Goal: Task Accomplishment & Management: Manage account settings

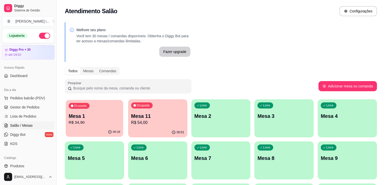
click at [97, 119] on p "Mesa 1" at bounding box center [95, 116] width 52 height 7
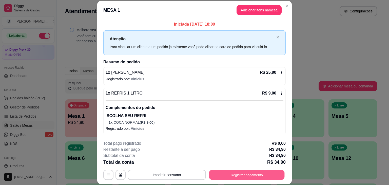
click at [226, 176] on button "Registrar pagamento" at bounding box center [246, 175] width 75 height 10
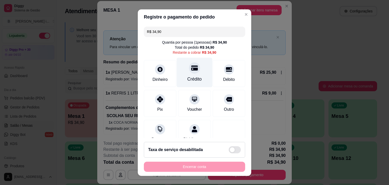
click at [191, 81] on div "Crédito" at bounding box center [194, 79] width 14 height 7
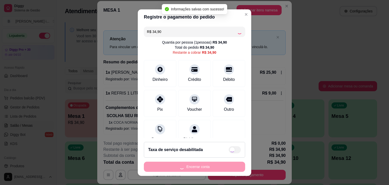
type input "R$ 0,00"
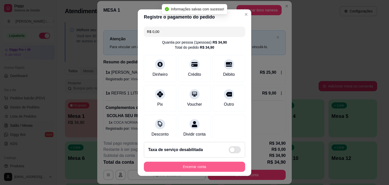
click at [220, 164] on button "Encerrar conta" at bounding box center [194, 167] width 101 height 10
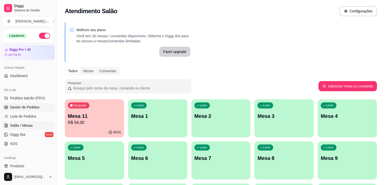
click at [29, 107] on span "Gestor de Pedidos" at bounding box center [24, 107] width 29 height 5
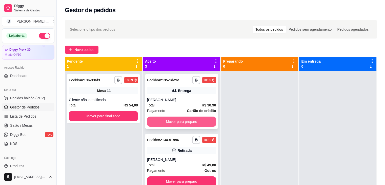
click at [194, 118] on button "Mover para preparo" at bounding box center [181, 121] width 69 height 10
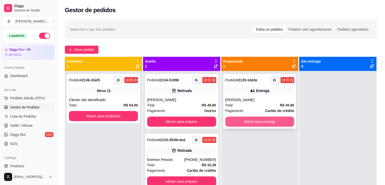
click at [255, 122] on button "Mover para entrega" at bounding box center [259, 121] width 69 height 10
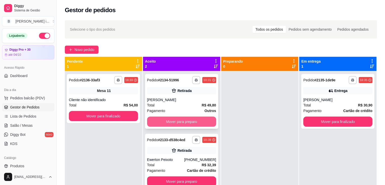
click at [207, 119] on button "Mover para preparo" at bounding box center [181, 121] width 69 height 10
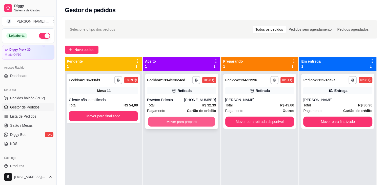
click at [202, 122] on button "Mover para preparo" at bounding box center [181, 122] width 67 height 10
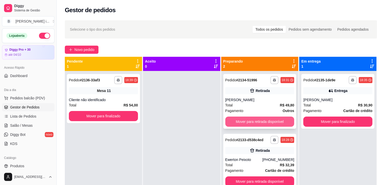
click at [248, 121] on button "Mover para retirada disponível" at bounding box center [259, 121] width 69 height 10
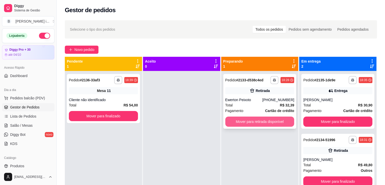
click at [248, 121] on button "Mover para retirada disponível" at bounding box center [259, 121] width 69 height 10
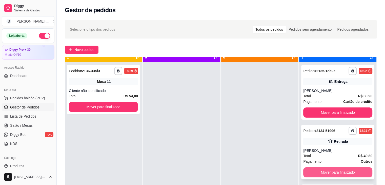
scroll to position [14, 0]
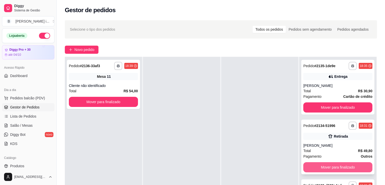
click at [347, 170] on button "Mover para finalizado" at bounding box center [337, 167] width 69 height 10
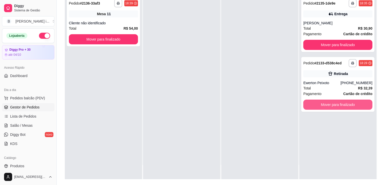
scroll to position [76, 0]
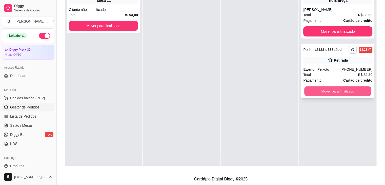
click at [351, 93] on button "Mover para finalizado" at bounding box center [337, 91] width 67 height 10
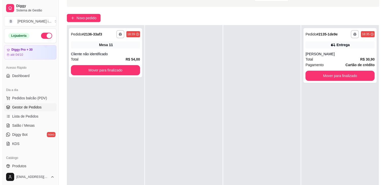
scroll to position [25, 0]
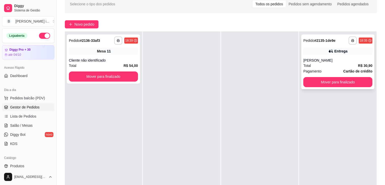
click at [333, 60] on div "[PERSON_NAME]" at bounding box center [337, 60] width 69 height 5
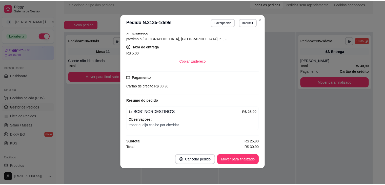
scroll to position [78, 0]
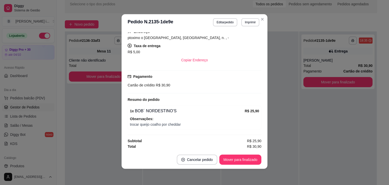
click at [253, 81] on div "Pagamento Cartão de crédito R$ 30,90" at bounding box center [195, 81] width 134 height 14
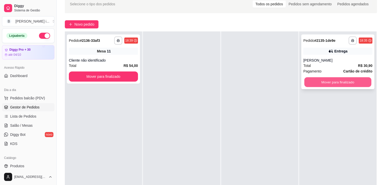
click at [316, 80] on button "Mover para finalizado" at bounding box center [337, 82] width 67 height 10
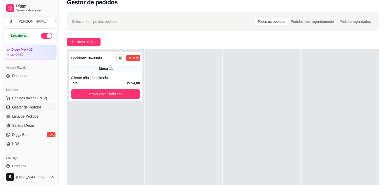
scroll to position [0, 0]
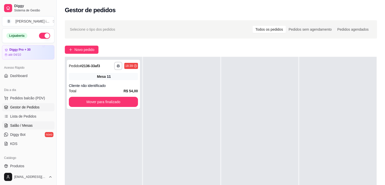
click at [23, 126] on span "Salão / Mesas" at bounding box center [21, 125] width 23 height 5
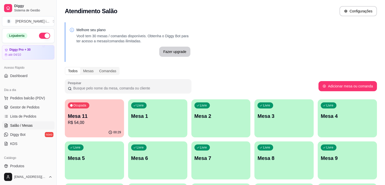
click at [82, 121] on p "R$ 54,00" at bounding box center [95, 123] width 52 height 6
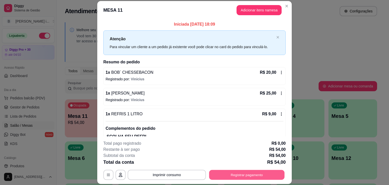
click at [236, 171] on button "Registrar pagamento" at bounding box center [246, 175] width 75 height 10
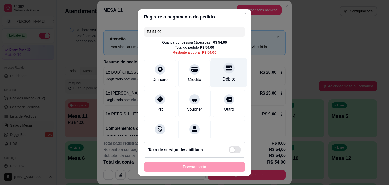
click at [223, 78] on div "Débito" at bounding box center [229, 79] width 13 height 7
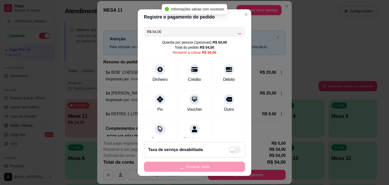
type input "R$ 0,00"
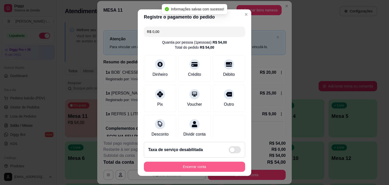
click at [198, 168] on button "Encerrar conta" at bounding box center [194, 167] width 101 height 10
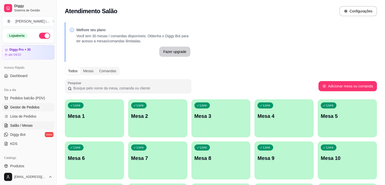
click at [34, 106] on span "Gestor de Pedidos" at bounding box center [24, 107] width 29 height 5
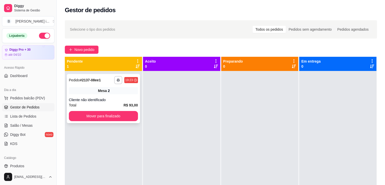
click at [118, 97] on div "Cliente não identificado" at bounding box center [103, 99] width 69 height 5
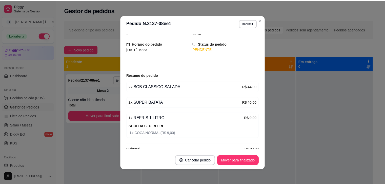
scroll to position [33, 0]
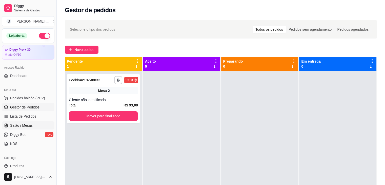
click at [29, 123] on span "Salão / Mesas" at bounding box center [21, 125] width 23 height 5
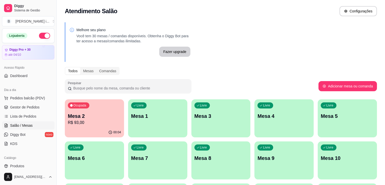
click at [27, 111] on ul "Pedidos balcão (PDV) Gestor de Pedidos Lista de Pedidos Salão / Mesas Diggy Bot…" at bounding box center [28, 121] width 52 height 54
click at [27, 109] on span "Gestor de Pedidos" at bounding box center [24, 107] width 29 height 5
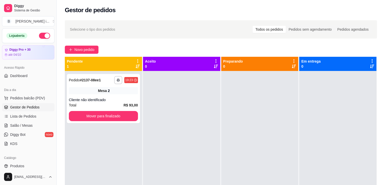
click at [178, 93] on div at bounding box center [181, 163] width 77 height 185
click at [169, 147] on div at bounding box center [181, 163] width 77 height 185
drag, startPoint x: 169, startPoint y: 147, endPoint x: 171, endPoint y: 144, distance: 3.2
click at [171, 147] on div at bounding box center [181, 163] width 77 height 185
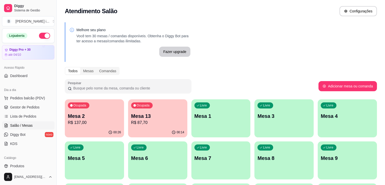
click at [102, 119] on p "Mesa 2" at bounding box center [94, 115] width 53 height 7
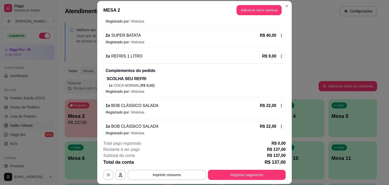
scroll to position [62, 0]
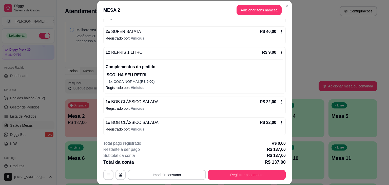
click at [279, 102] on icon at bounding box center [281, 102] width 4 height 4
click at [279, 101] on icon at bounding box center [281, 102] width 4 height 4
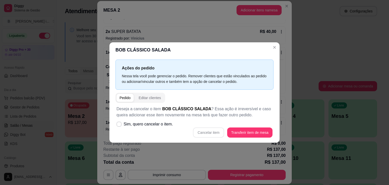
click at [218, 130] on div "Cancelar item Transferir item de mesa" at bounding box center [194, 132] width 156 height 10
click at [215, 131] on div "Cancelar item Transferir item de mesa" at bounding box center [194, 132] width 156 height 10
click at [161, 122] on span "Sim, quero cancelar o item." at bounding box center [148, 124] width 49 height 6
click at [120, 125] on input "Sim, quero cancelar o item." at bounding box center [117, 126] width 3 height 3
checkbox input "true"
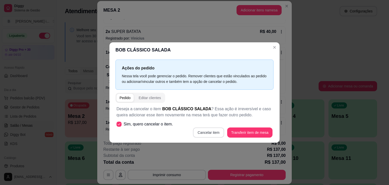
click at [205, 134] on button "Cancelar item" at bounding box center [208, 132] width 31 height 10
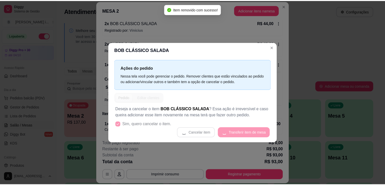
scroll to position [49, 0]
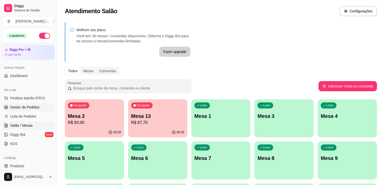
click at [17, 108] on span "Gestor de Pedidos" at bounding box center [24, 107] width 29 height 5
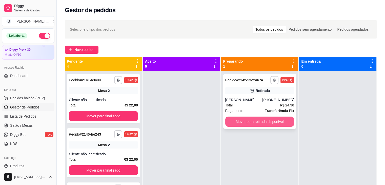
click at [254, 124] on button "Mover para retirada disponível" at bounding box center [259, 121] width 69 height 10
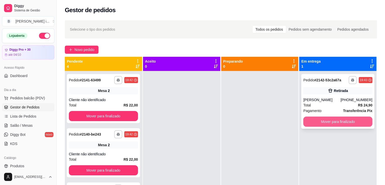
click at [351, 121] on button "Mover para finalizado" at bounding box center [337, 121] width 69 height 10
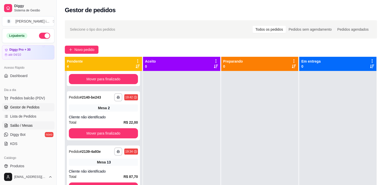
click at [35, 123] on link "Salão / Mesas" at bounding box center [28, 125] width 52 height 8
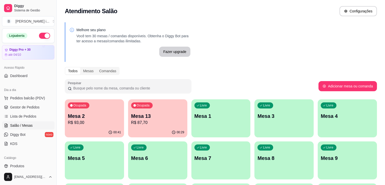
click at [77, 126] on div "Ocupada Mesa 2 R$ 93,00" at bounding box center [94, 113] width 59 height 28
click at [158, 128] on div "00:31" at bounding box center [157, 132] width 59 height 10
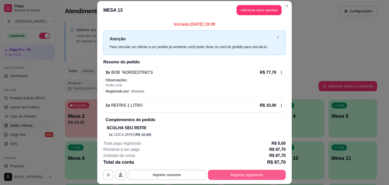
click at [236, 173] on button "Registrar pagamento" at bounding box center [247, 175] width 78 height 10
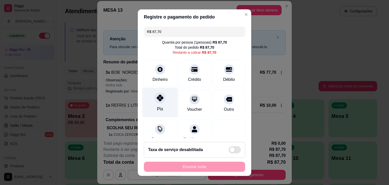
click at [157, 101] on icon at bounding box center [160, 97] width 7 height 7
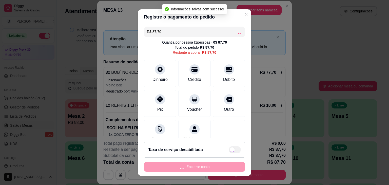
type input "R$ 0,00"
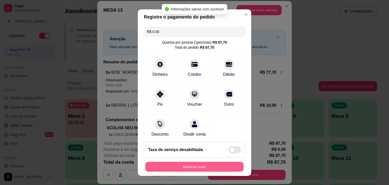
click at [202, 170] on button "Encerrar conta" at bounding box center [194, 167] width 98 height 10
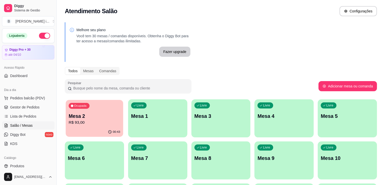
click at [101, 122] on p "R$ 93,00" at bounding box center [95, 123] width 52 height 6
click at [26, 109] on span "Gestor de Pedidos" at bounding box center [24, 107] width 29 height 5
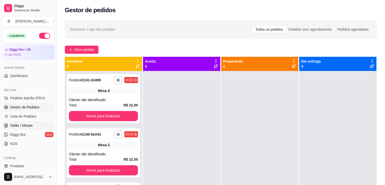
click at [25, 123] on span "Salão / Mesas" at bounding box center [21, 125] width 23 height 5
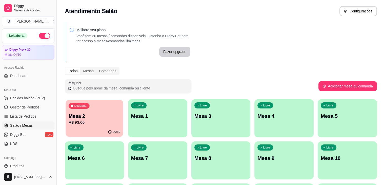
click at [83, 131] on div "00:50" at bounding box center [94, 132] width 57 height 10
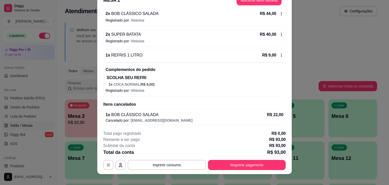
scroll to position [15, 0]
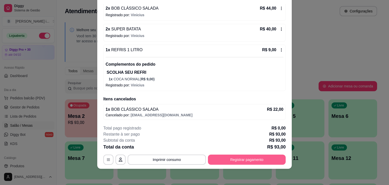
click at [245, 157] on button "Registrar pagamento" at bounding box center [247, 159] width 78 height 10
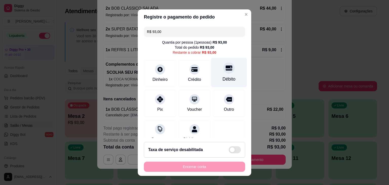
click at [223, 79] on div "Débito" at bounding box center [229, 79] width 13 height 7
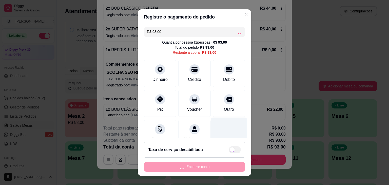
type input "R$ 0,00"
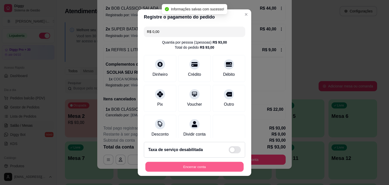
click at [199, 166] on button "Encerrar conta" at bounding box center [194, 167] width 98 height 10
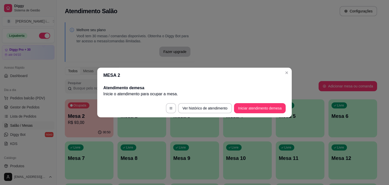
scroll to position [0, 0]
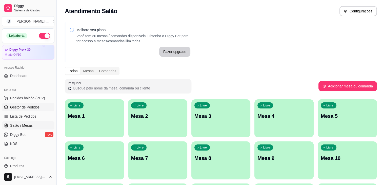
click at [31, 103] on link "Gestor de Pedidos" at bounding box center [28, 107] width 52 height 8
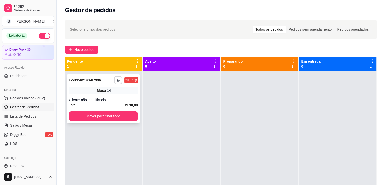
click at [115, 91] on div "Mesa 14" at bounding box center [103, 90] width 69 height 7
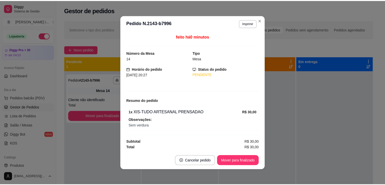
scroll to position [0, 0]
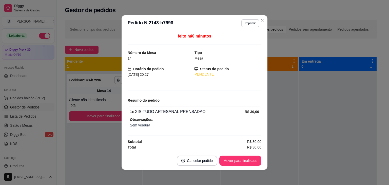
click at [245, 24] on button "Imprimir" at bounding box center [250, 23] width 18 height 8
click at [231, 43] on button "IMPRESSORA ORI" at bounding box center [239, 41] width 35 height 8
click at [263, 14] on div "**********" at bounding box center [194, 92] width 389 height 185
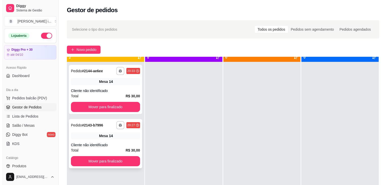
scroll to position [14, 0]
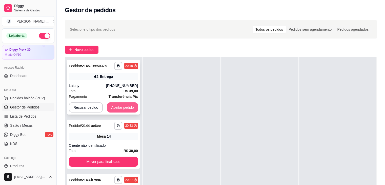
click at [121, 105] on button "Aceitar pedido" at bounding box center [122, 107] width 31 height 10
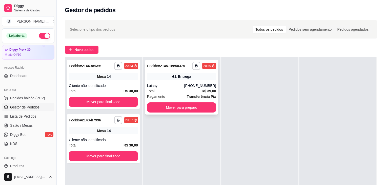
click at [168, 93] on div "Total R$ 39,00" at bounding box center [181, 91] width 69 height 6
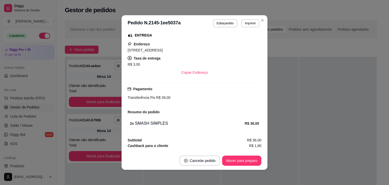
scroll to position [86, 0]
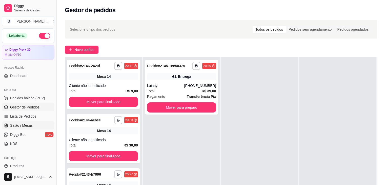
click at [32, 126] on link "Salão / Mesas" at bounding box center [28, 125] width 52 height 8
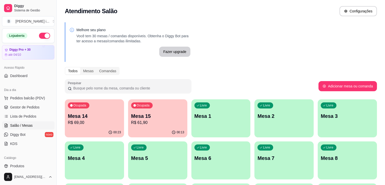
click at [93, 114] on p "Mesa 14" at bounding box center [94, 115] width 53 height 7
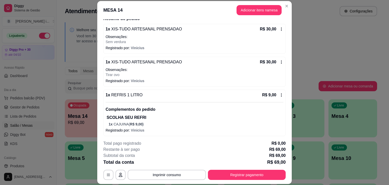
scroll to position [45, 0]
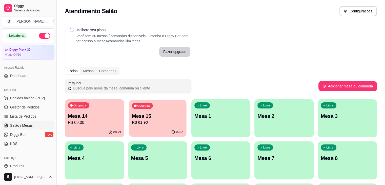
click at [156, 125] on p "R$ 61,90" at bounding box center [158, 123] width 52 height 6
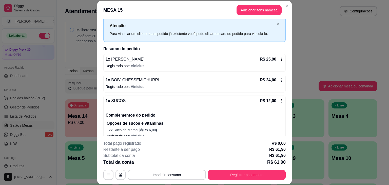
scroll to position [20, 0]
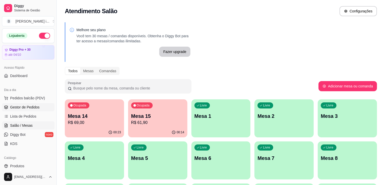
click at [33, 105] on span "Gestor de Pedidos" at bounding box center [24, 107] width 29 height 5
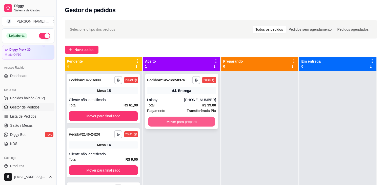
click at [197, 121] on button "Mover para preparo" at bounding box center [181, 122] width 67 height 10
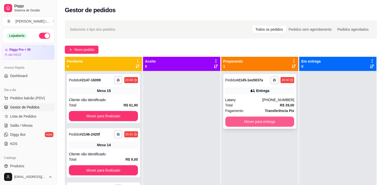
click at [258, 121] on button "Mover para entrega" at bounding box center [259, 121] width 69 height 10
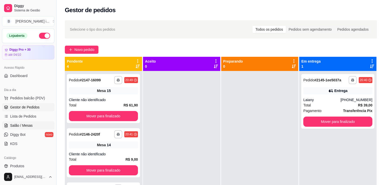
click at [27, 124] on span "Salão / Mesas" at bounding box center [21, 125] width 23 height 5
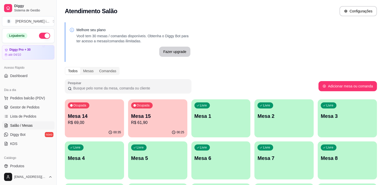
click at [86, 117] on p "Mesa 14" at bounding box center [94, 115] width 53 height 7
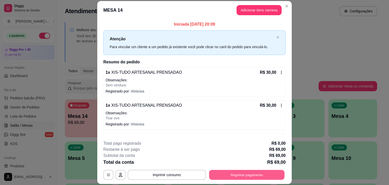
click at [241, 171] on button "Registrar pagamento" at bounding box center [246, 175] width 75 height 10
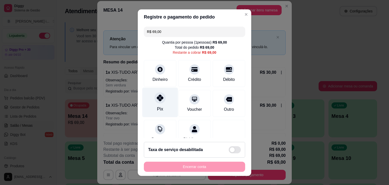
click at [150, 110] on div "Pix" at bounding box center [160, 102] width 36 height 30
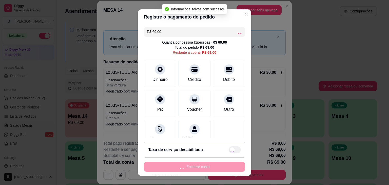
type input "R$ 0,00"
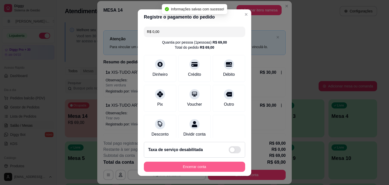
click at [166, 165] on button "Encerrar conta" at bounding box center [194, 167] width 101 height 10
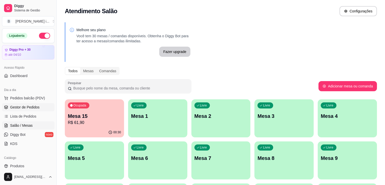
click at [25, 107] on span "Gestor de Pedidos" at bounding box center [24, 107] width 29 height 5
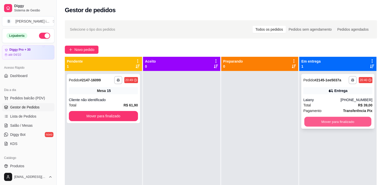
click at [325, 125] on button "Mover para finalizado" at bounding box center [337, 122] width 67 height 10
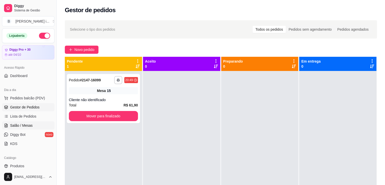
click at [29, 124] on span "Salão / Mesas" at bounding box center [21, 125] width 23 height 5
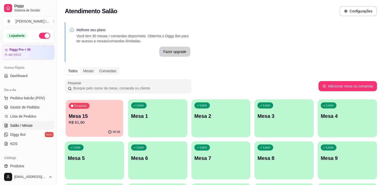
click at [97, 117] on p "Mesa 15" at bounding box center [95, 116] width 52 height 7
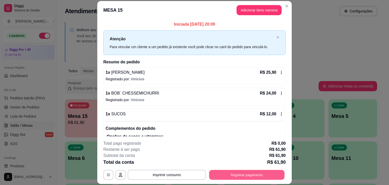
click at [252, 177] on button "Registrar pagamento" at bounding box center [246, 175] width 75 height 10
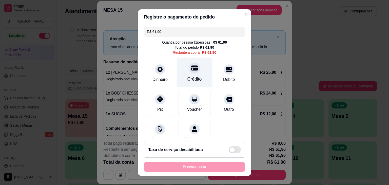
click at [188, 81] on div "Crédito" at bounding box center [194, 79] width 14 height 7
type input "R$ 0,00"
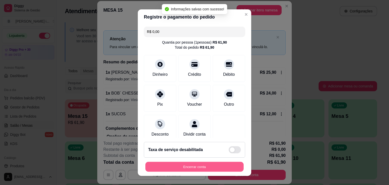
click at [208, 165] on button "Encerrar conta" at bounding box center [194, 167] width 98 height 10
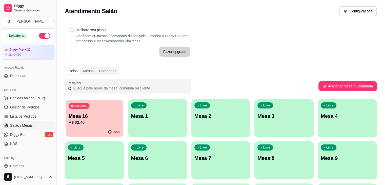
click at [85, 122] on p "R$ 32,40" at bounding box center [95, 123] width 52 height 6
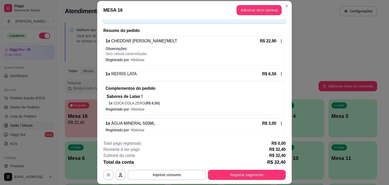
scroll to position [32, 0]
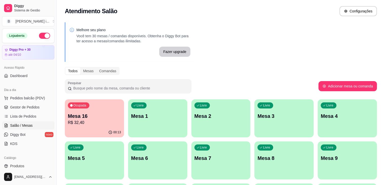
click at [81, 113] on p "Mesa 16" at bounding box center [94, 115] width 53 height 7
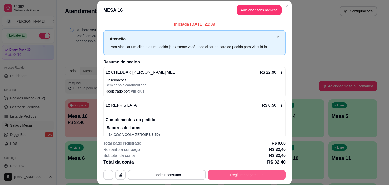
click at [248, 176] on button "Registrar pagamento" at bounding box center [247, 175] width 78 height 10
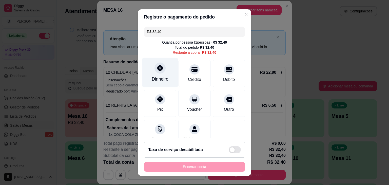
click at [149, 69] on div "Dinheiro" at bounding box center [160, 72] width 36 height 30
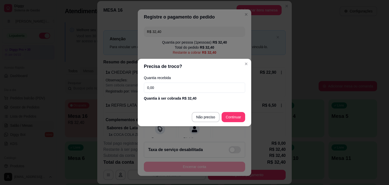
click at [183, 91] on input "0,00" at bounding box center [194, 88] width 101 height 10
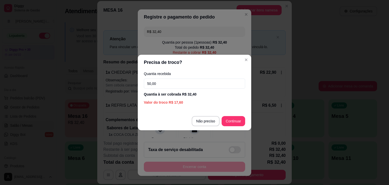
type input "50,00"
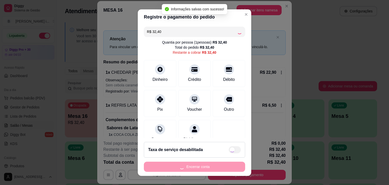
type input "R$ 0,00"
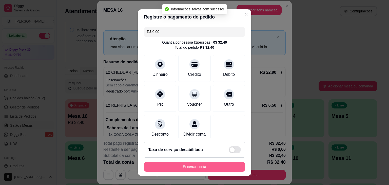
click at [229, 169] on button "Encerrar conta" at bounding box center [194, 167] width 101 height 10
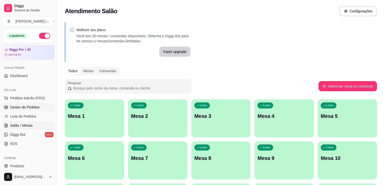
click at [28, 104] on link "Gestor de Pedidos" at bounding box center [28, 107] width 52 height 8
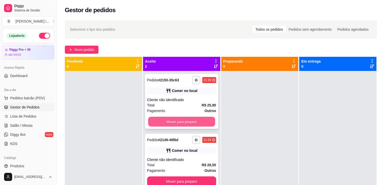
click at [199, 122] on button "Mover para preparo" at bounding box center [181, 122] width 67 height 10
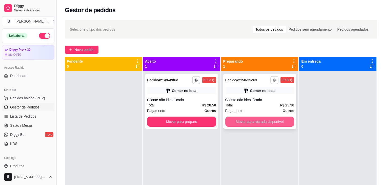
click at [258, 118] on button "Mover para retirada disponível" at bounding box center [259, 121] width 69 height 10
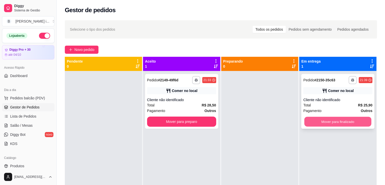
click at [316, 122] on button "Mover para finalizado" at bounding box center [337, 122] width 67 height 10
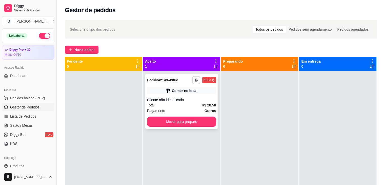
click at [185, 104] on div "Total R$ 28,50" at bounding box center [181, 105] width 69 height 6
click at [194, 122] on button "Mover para preparo" at bounding box center [181, 121] width 69 height 10
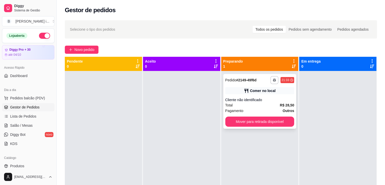
click at [250, 111] on div "Pagamento Outros" at bounding box center [259, 111] width 69 height 6
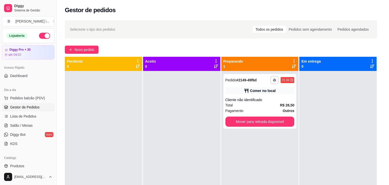
scroll to position [45, 0]
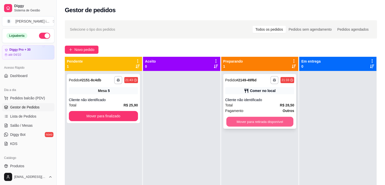
click at [256, 123] on button "Mover para retirada disponível" at bounding box center [259, 122] width 67 height 10
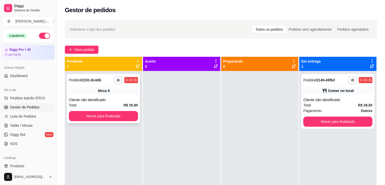
click at [129, 91] on div "Mesa 5" at bounding box center [103, 90] width 69 height 7
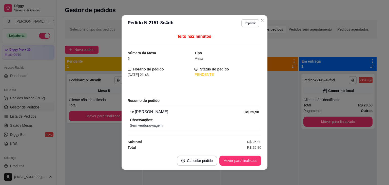
scroll to position [0, 0]
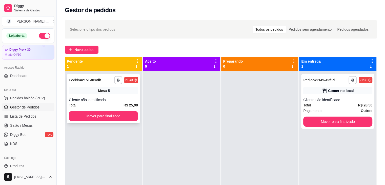
click at [134, 97] on div "Cliente não identificado" at bounding box center [103, 99] width 69 height 5
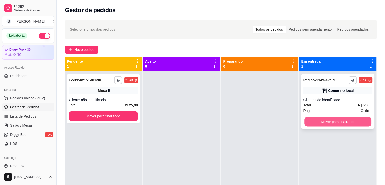
click at [312, 125] on button "Mover para finalizado" at bounding box center [337, 122] width 67 height 10
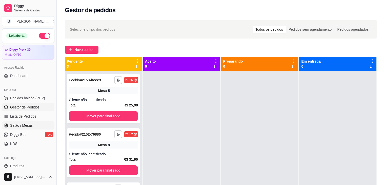
click at [27, 124] on span "Salão / Mesas" at bounding box center [21, 125] width 23 height 5
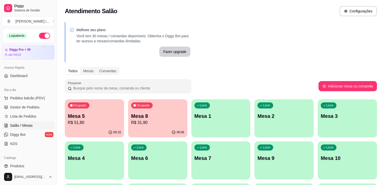
click at [88, 127] on button "Ocupada Mesa 5 R$ 51,80 00:15" at bounding box center [94, 118] width 59 height 38
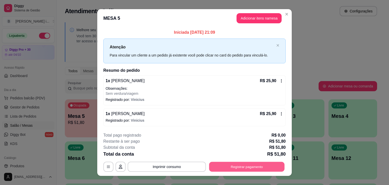
click at [233, 169] on button "Registrar pagamento" at bounding box center [246, 167] width 75 height 10
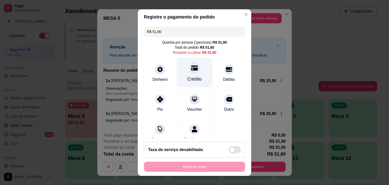
click at [192, 72] on div at bounding box center [194, 67] width 11 height 11
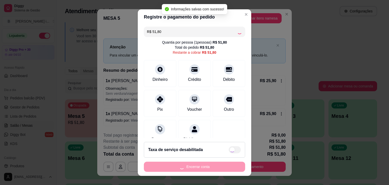
type input "R$ 0,00"
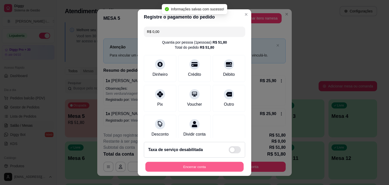
click at [200, 167] on button "Encerrar conta" at bounding box center [194, 167] width 98 height 10
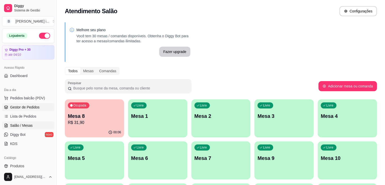
click at [23, 110] on link "Gestor de Pedidos" at bounding box center [28, 107] width 52 height 8
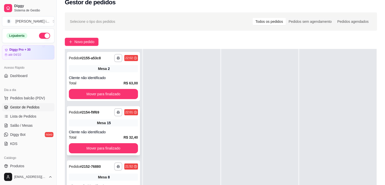
scroll to position [51, 0]
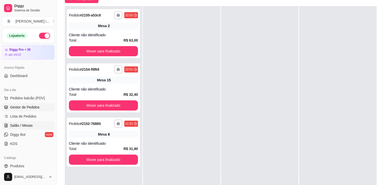
click at [24, 128] on link "Salão / Mesas" at bounding box center [28, 125] width 52 height 8
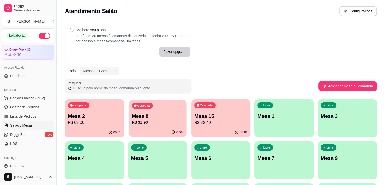
click at [144, 125] on p "R$ 31,90" at bounding box center [158, 123] width 52 height 6
click at [140, 121] on p "R$ 31,90" at bounding box center [157, 123] width 53 height 6
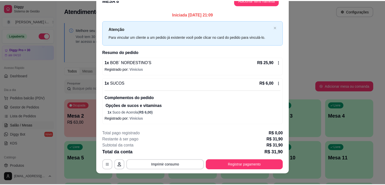
scroll to position [15, 0]
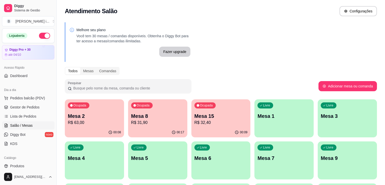
click at [142, 131] on div "00:17" at bounding box center [157, 132] width 59 height 10
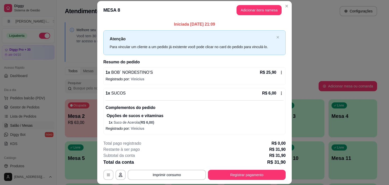
click at [239, 169] on div "**********" at bounding box center [194, 160] width 182 height 40
click at [237, 175] on button "Registrar pagamento" at bounding box center [246, 175] width 75 height 10
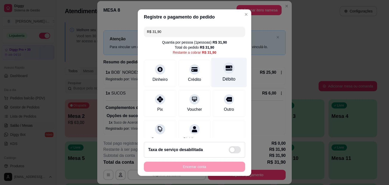
click at [223, 68] on div at bounding box center [228, 67] width 11 height 11
type input "R$ 0,00"
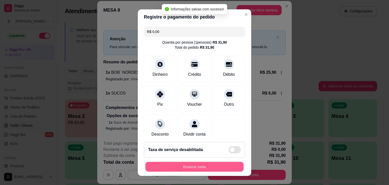
click at [198, 165] on button "Encerrar conta" at bounding box center [194, 167] width 98 height 10
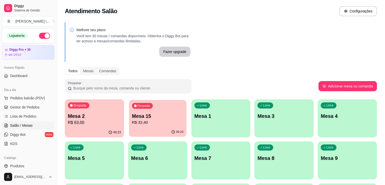
click at [132, 123] on p "R$ 32,40" at bounding box center [158, 123] width 52 height 6
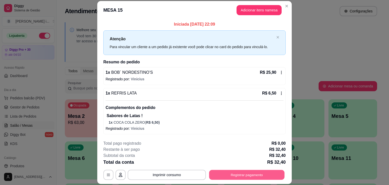
click at [224, 178] on button "Registrar pagamento" at bounding box center [246, 175] width 75 height 10
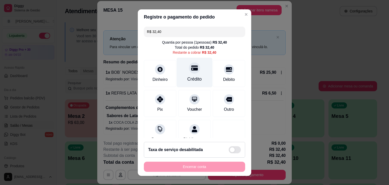
click at [192, 75] on div "Crédito" at bounding box center [195, 72] width 36 height 30
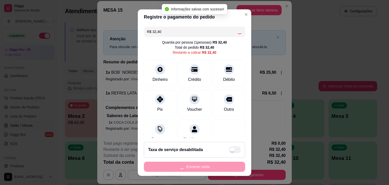
type input "R$ 0,00"
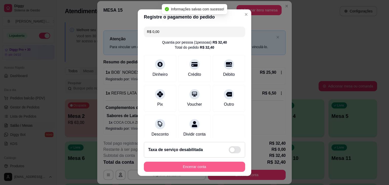
click at [215, 169] on button "Encerrar conta" at bounding box center [194, 167] width 101 height 10
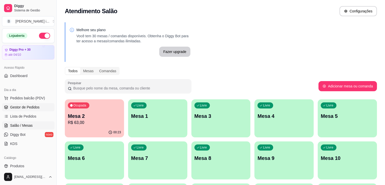
click at [18, 108] on span "Gestor de Pedidos" at bounding box center [24, 107] width 29 height 5
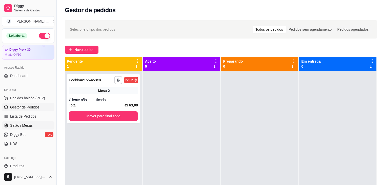
click at [35, 127] on link "Salão / Mesas" at bounding box center [28, 125] width 52 height 8
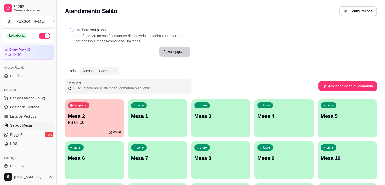
click at [70, 124] on p "R$ 63,00" at bounding box center [94, 123] width 53 height 6
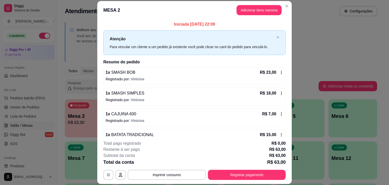
click at [216, 180] on footer "**********" at bounding box center [194, 160] width 194 height 48
click at [223, 179] on button "Registrar pagamento" at bounding box center [246, 175] width 75 height 10
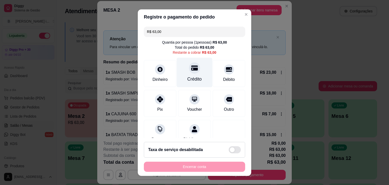
click at [196, 77] on div "Crédito" at bounding box center [195, 72] width 36 height 30
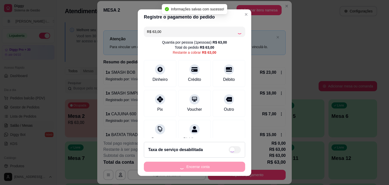
type input "R$ 0,00"
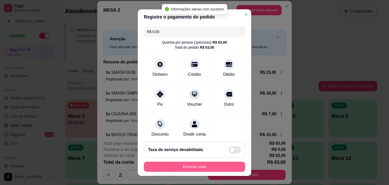
click at [221, 169] on button "Encerrar conta" at bounding box center [194, 167] width 101 height 10
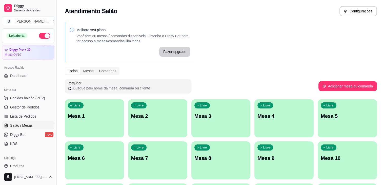
click at [43, 36] on button "button" at bounding box center [44, 36] width 11 height 6
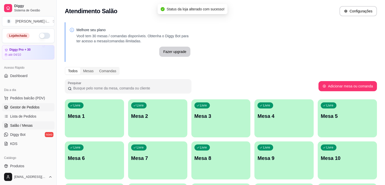
click at [29, 106] on span "Gestor de Pedidos" at bounding box center [24, 107] width 29 height 5
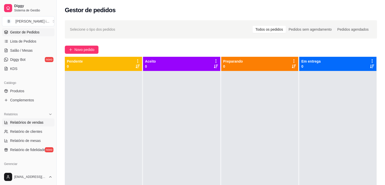
scroll to position [76, 0]
click at [25, 120] on span "Relatórios de vendas" at bounding box center [26, 121] width 33 height 5
select select "ALL"
select select "0"
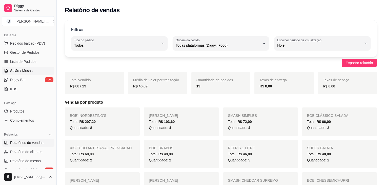
scroll to position [25, 0]
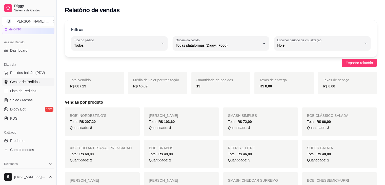
click at [31, 84] on link "Gestor de Pedidos" at bounding box center [28, 82] width 52 height 8
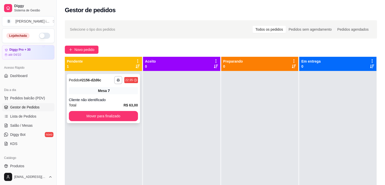
click at [112, 97] on div "Cliente não identificado" at bounding box center [103, 99] width 69 height 5
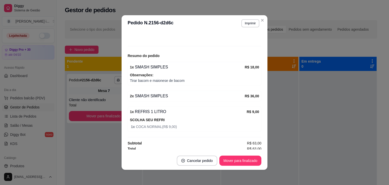
scroll to position [46, 0]
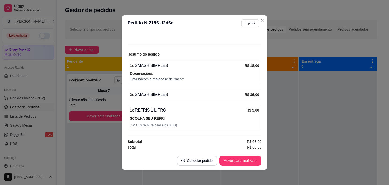
click at [249, 20] on button "Imprimir" at bounding box center [250, 23] width 18 height 8
click at [237, 41] on button "IMPRESSORA ORI" at bounding box center [239, 41] width 35 height 8
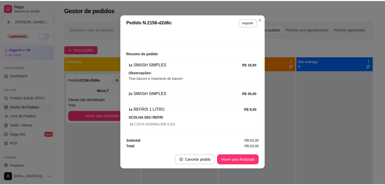
scroll to position [1, 0]
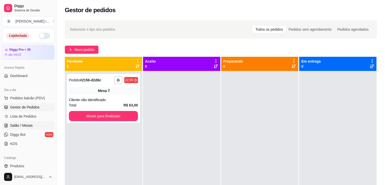
click at [23, 128] on link "Salão / Mesas" at bounding box center [28, 125] width 52 height 8
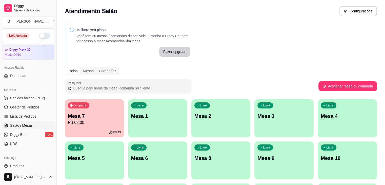
click at [102, 117] on p "Mesa 7" at bounding box center [94, 115] width 53 height 7
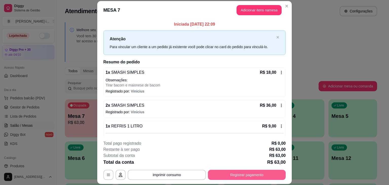
click at [235, 175] on button "Registrar pagamento" at bounding box center [247, 175] width 78 height 10
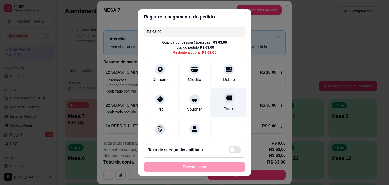
click at [226, 99] on icon at bounding box center [229, 97] width 7 height 5
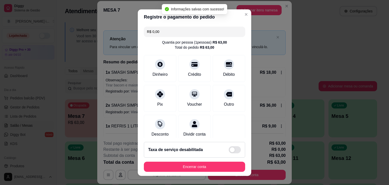
type input "R$ 0,00"
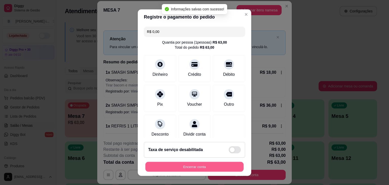
click at [221, 162] on button "Encerrar conta" at bounding box center [194, 167] width 98 height 10
